Goal: Find specific page/section: Find specific page/section

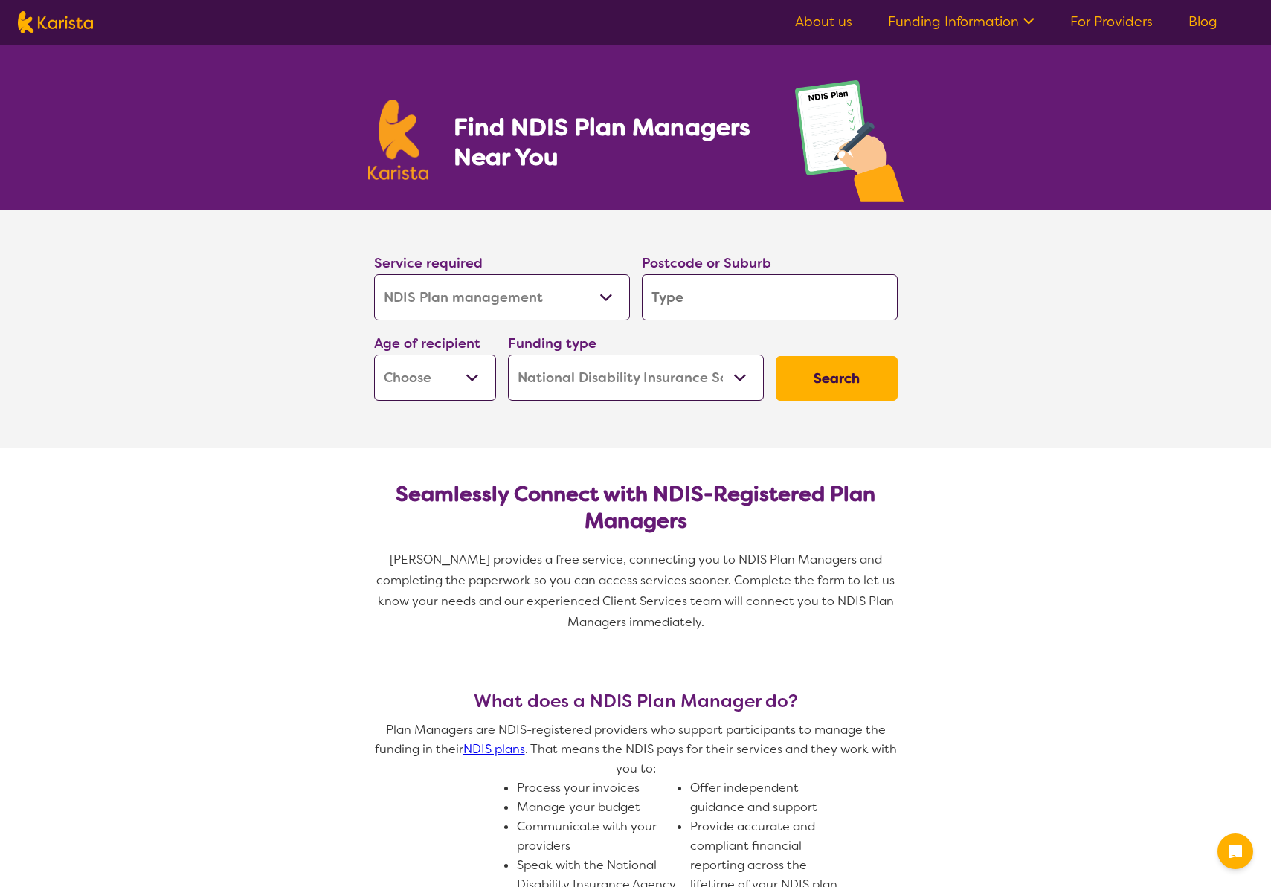
select select "NDIS Plan management"
select select "NDIS"
select select "NDIS Plan management"
select select "NDIS"
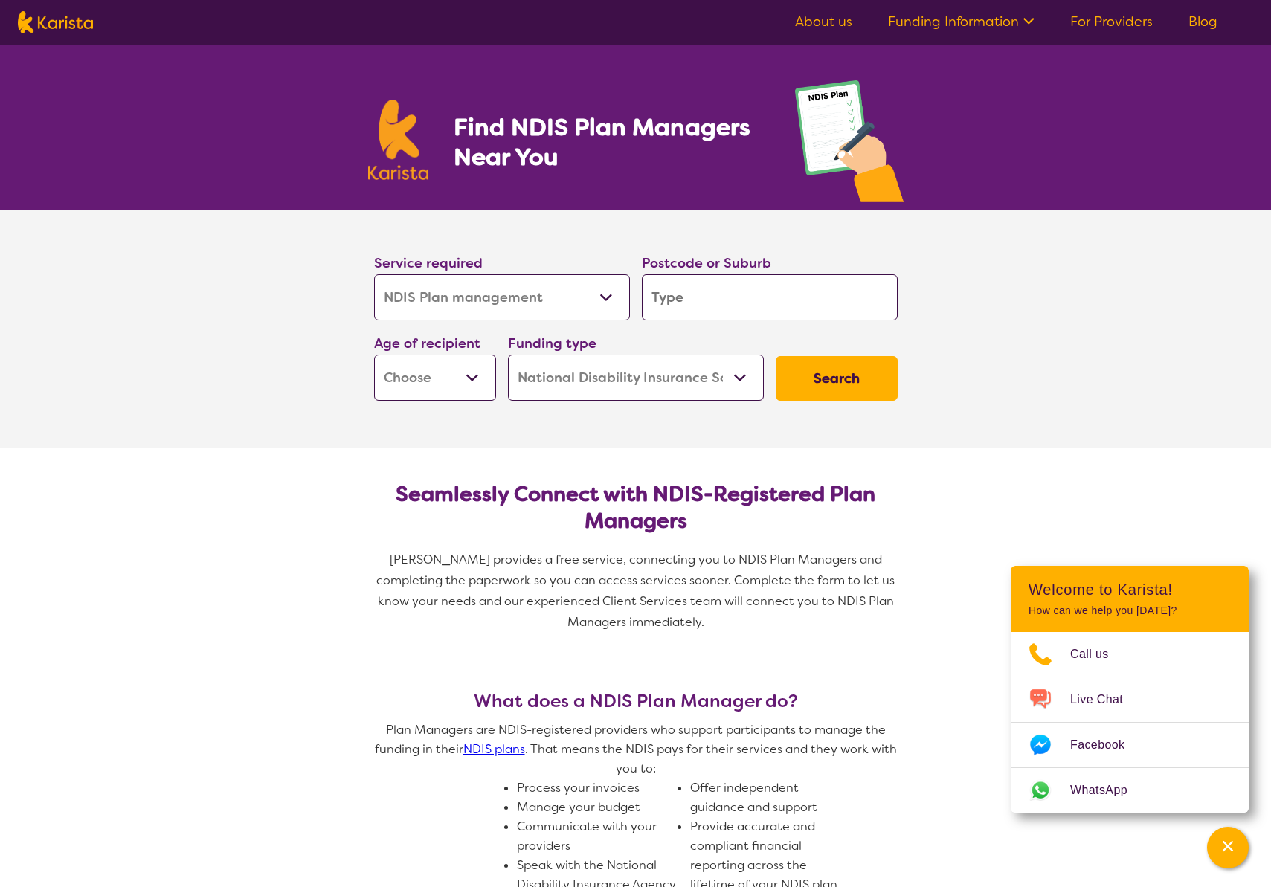
click at [439, 298] on select "Allied Health Assistant Assessment ([MEDICAL_DATA] or [MEDICAL_DATA]) Behaviour…" at bounding box center [502, 297] width 256 height 46
click at [669, 308] on input "search" at bounding box center [770, 297] width 256 height 46
type input "4"
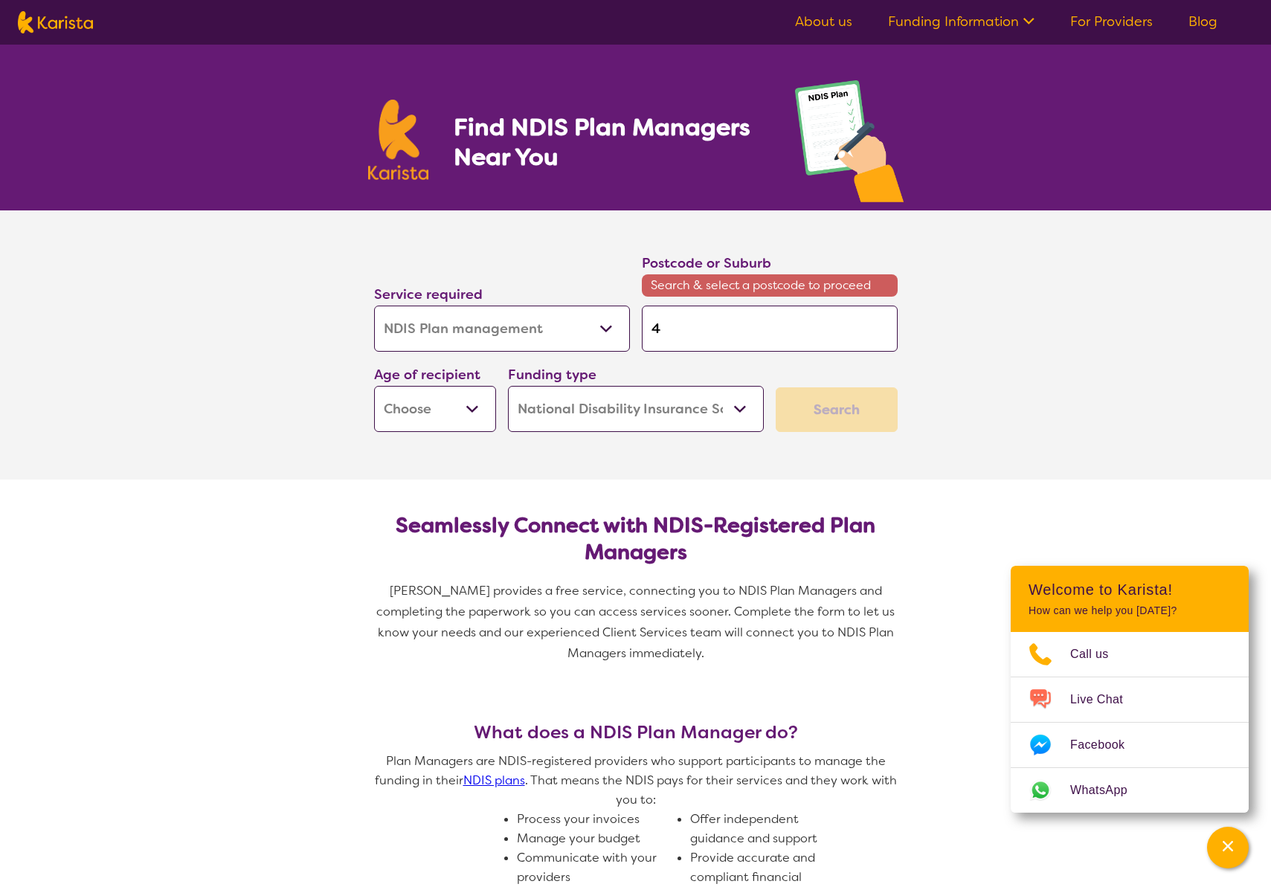
type input "42"
type input "421"
type input "4212"
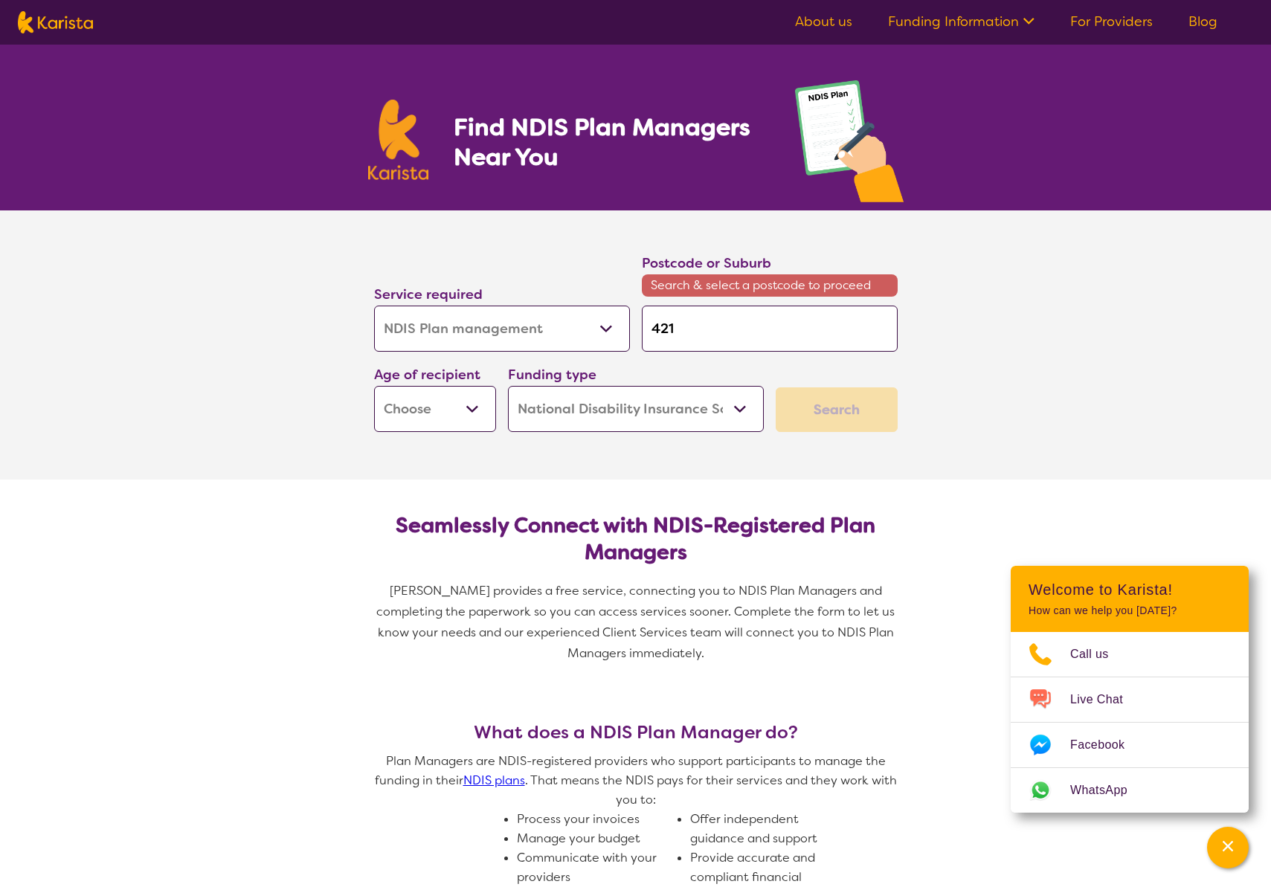
type input "4212"
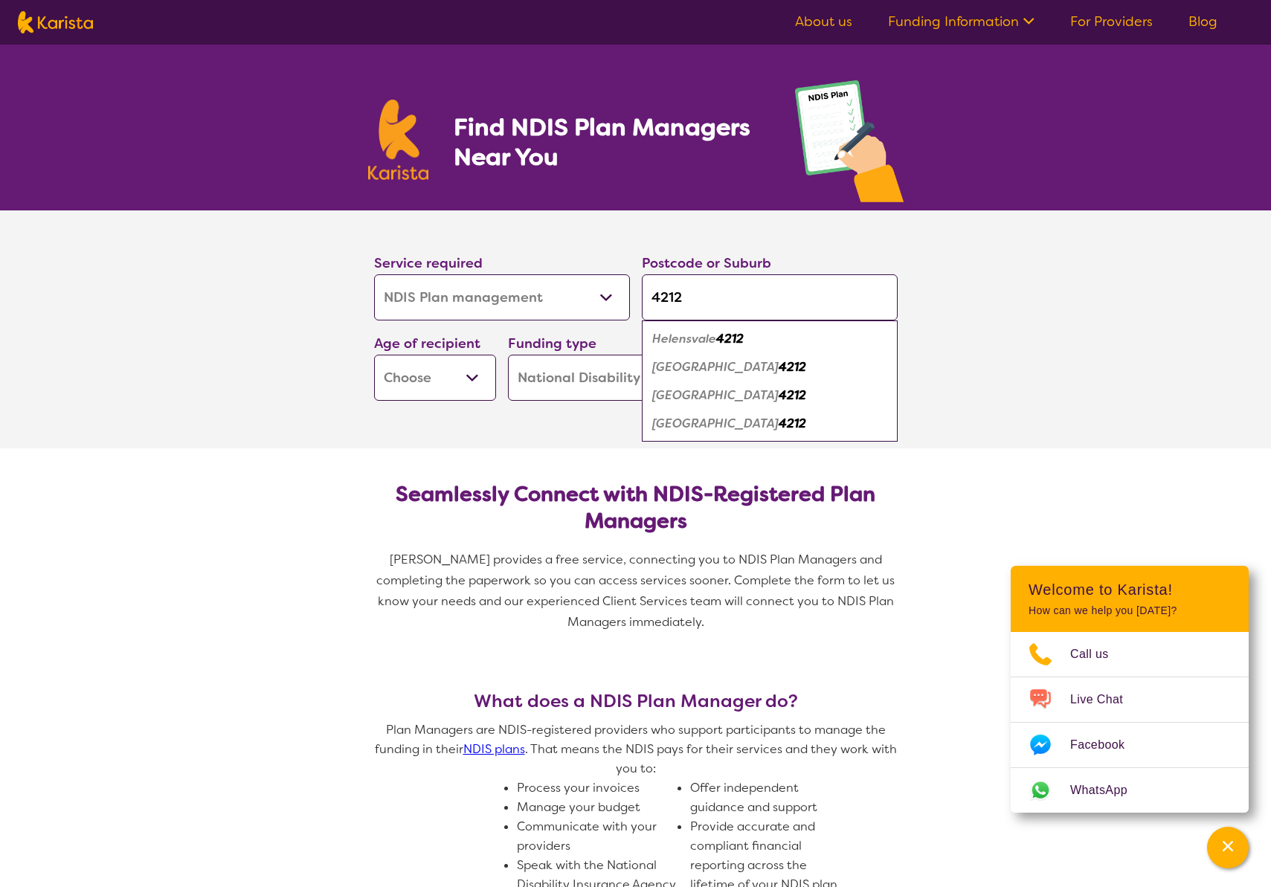
type input "4212"
click at [657, 393] on em "[GEOGRAPHIC_DATA]" at bounding box center [715, 396] width 126 height 16
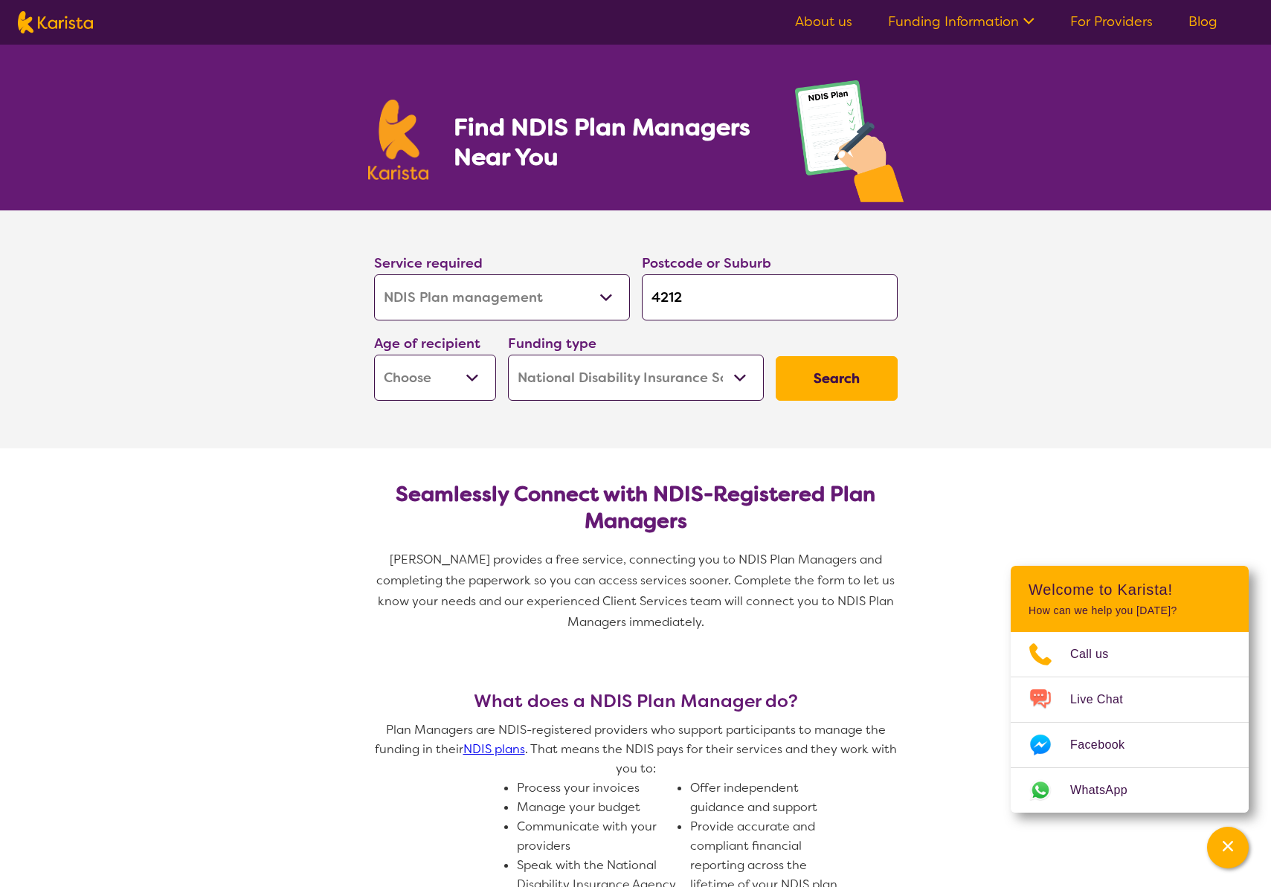
click at [466, 362] on select "Early Childhood - 0 to 9 Child - 10 to 11 Adolescent - 12 to 17 Adult - 18 to 6…" at bounding box center [435, 378] width 122 height 46
select select "AD"
click at [745, 385] on select "Home Care Package (HCP) National Disability Insurance Scheme (NDIS) I don't know" at bounding box center [636, 378] width 256 height 46
click at [794, 382] on button "Search" at bounding box center [837, 378] width 122 height 45
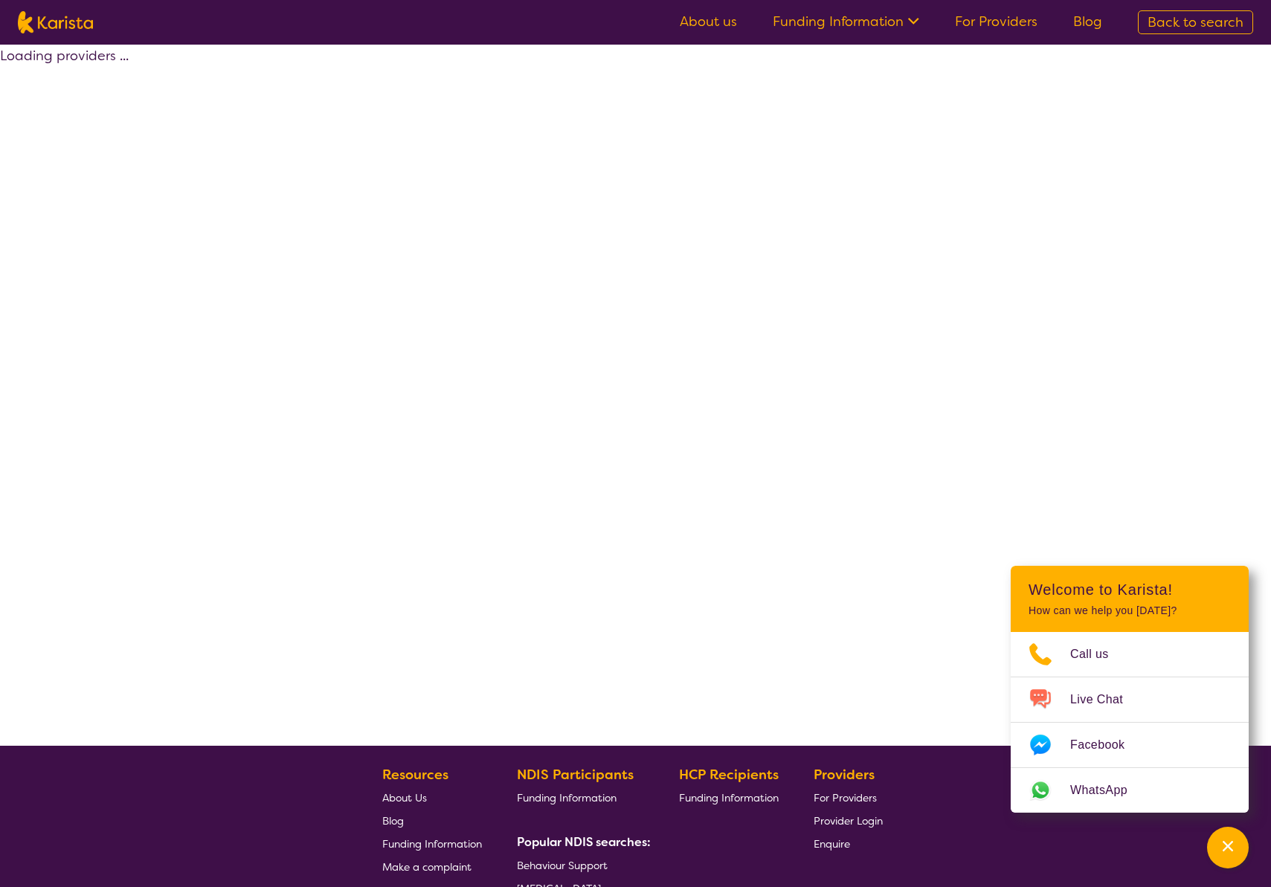
select select "by_score"
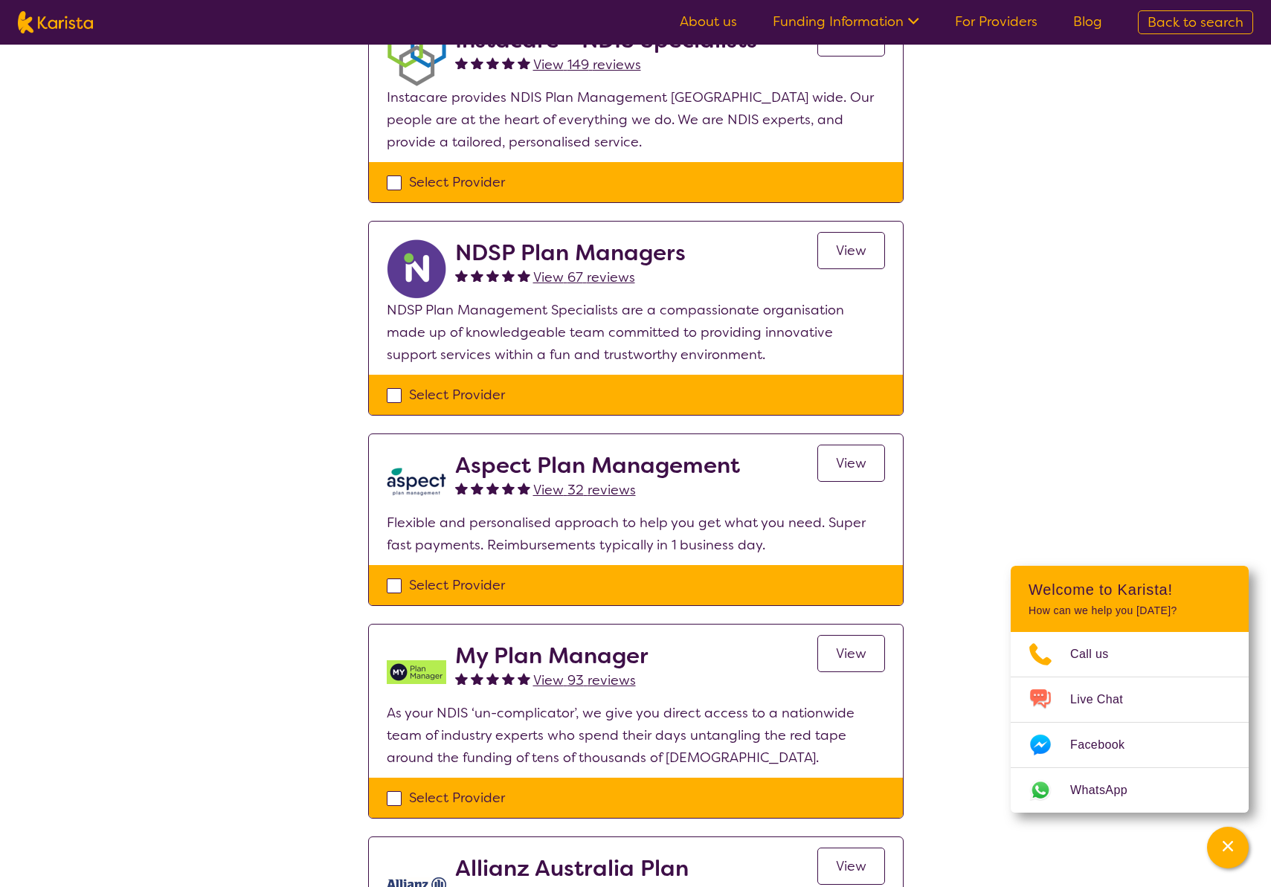
scroll to position [91, 0]
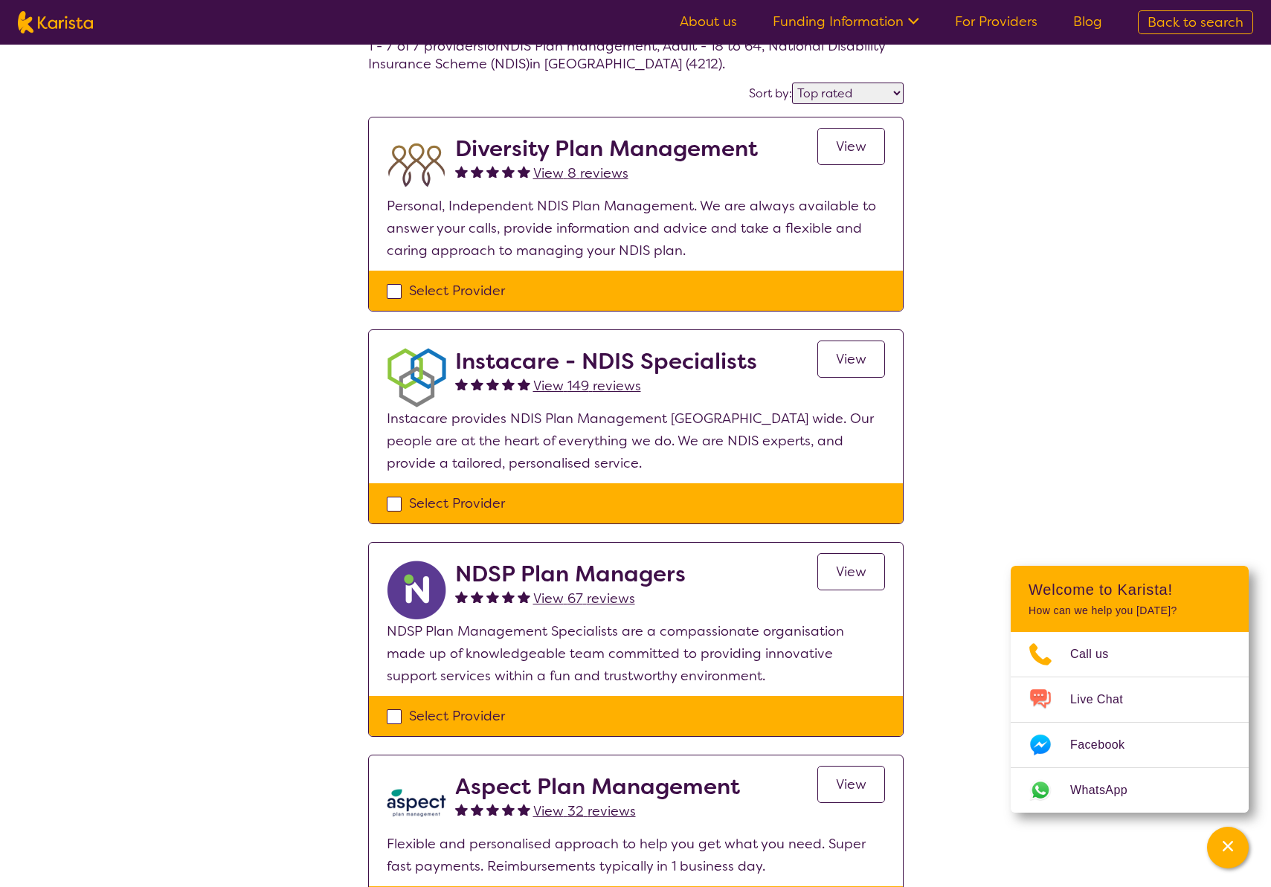
click at [538, 378] on span "View 149 reviews" at bounding box center [587, 386] width 108 height 18
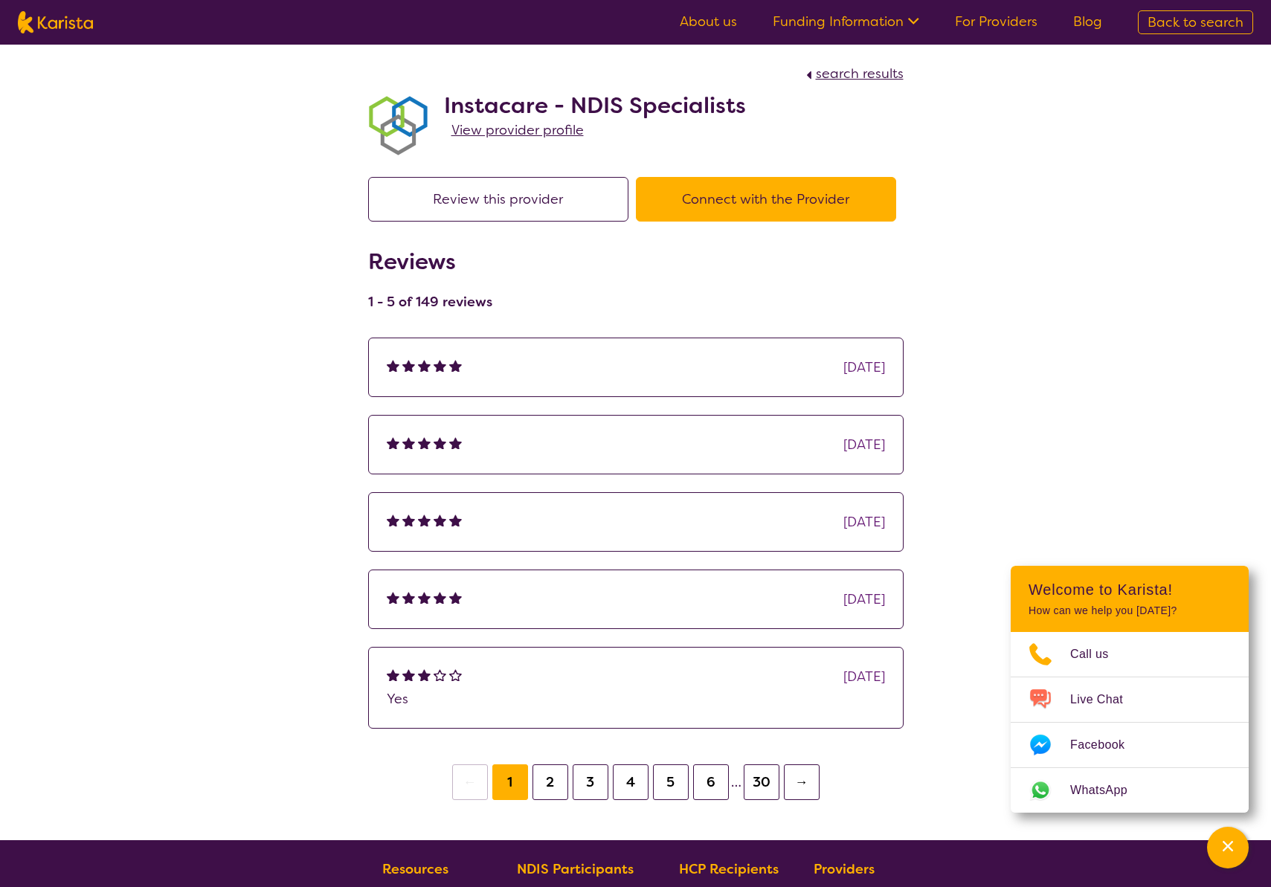
click at [702, 218] on button "Connect with the Provider" at bounding box center [766, 199] width 260 height 45
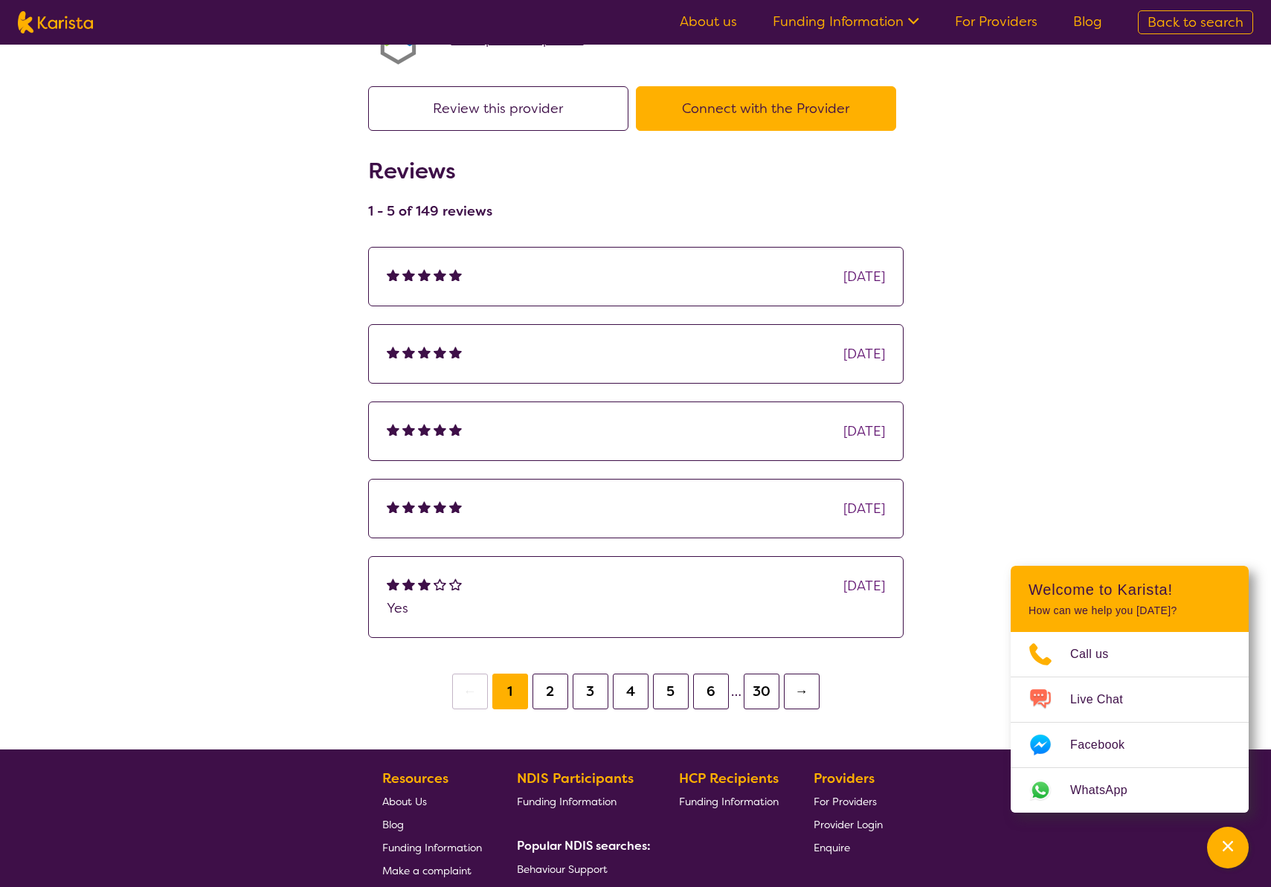
select select "by_score"
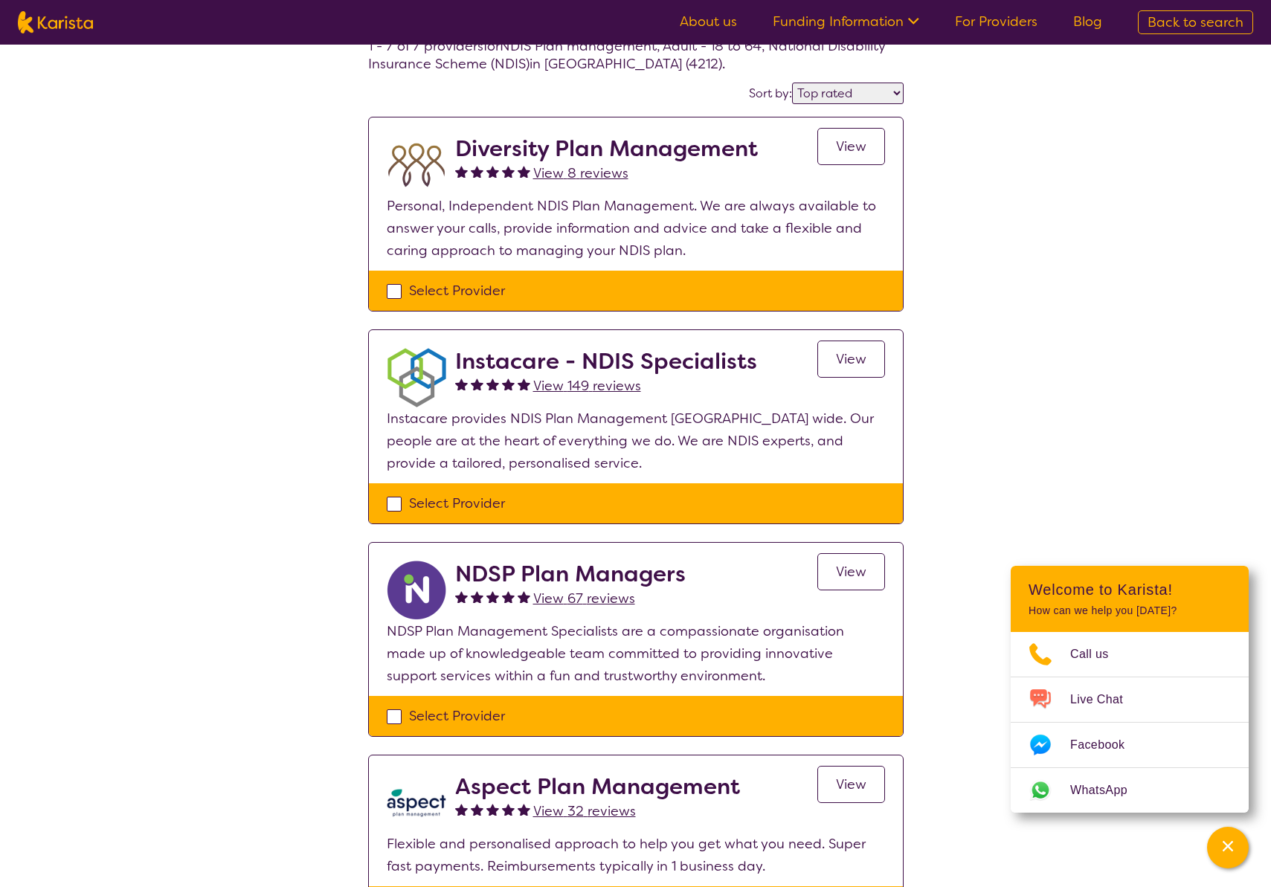
click at [848, 364] on span "View" at bounding box center [851, 359] width 30 height 18
